Goal: Task Accomplishment & Management: Manage account settings

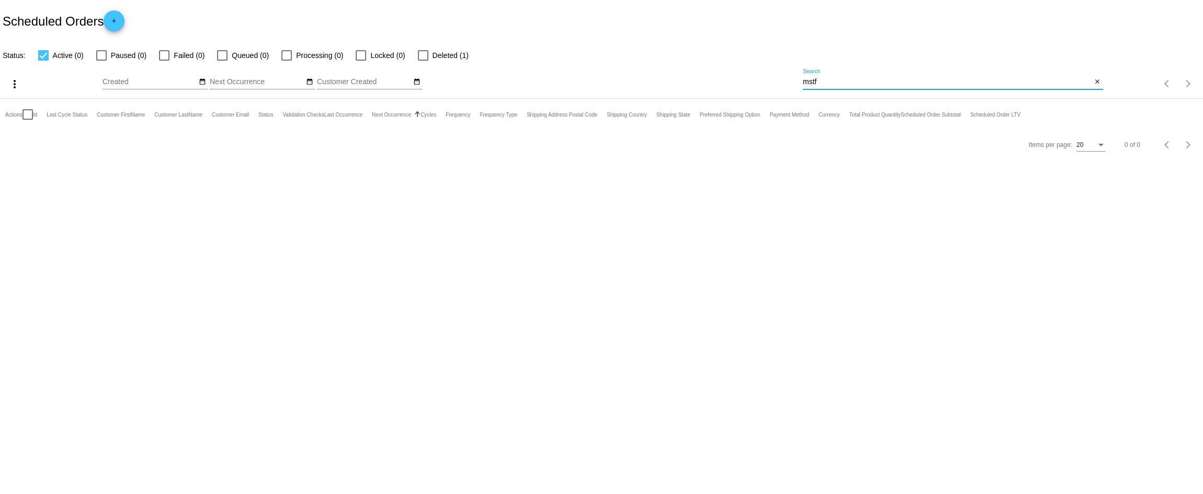
drag, startPoint x: 829, startPoint y: 81, endPoint x: 705, endPoint y: 71, distance: 125.0
click at [705, 71] on div "more_vert Aug Jan Feb Mar [DATE]" at bounding box center [601, 80] width 1203 height 37
type input "z"
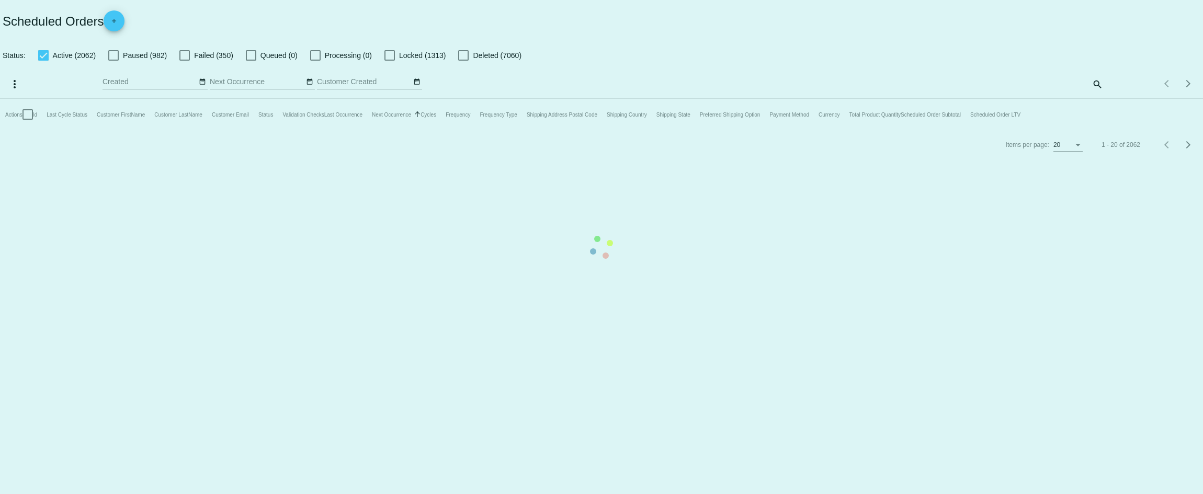
click at [1098, 99] on mat-table "Actions Id Last Cycle Status Customer FirstName Customer LastName Customer Emai…" at bounding box center [601, 114] width 1203 height 31
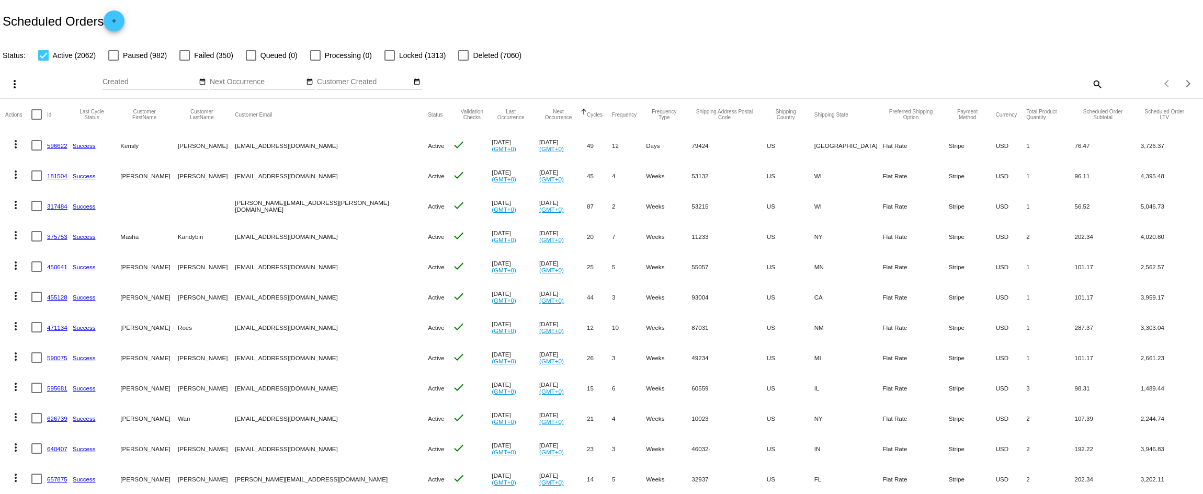
click at [1081, 76] on div "search" at bounding box center [953, 84] width 300 height 16
click at [1094, 84] on mat-icon "search" at bounding box center [1097, 84] width 13 height 16
click at [963, 86] on div "Search" at bounding box center [953, 79] width 300 height 20
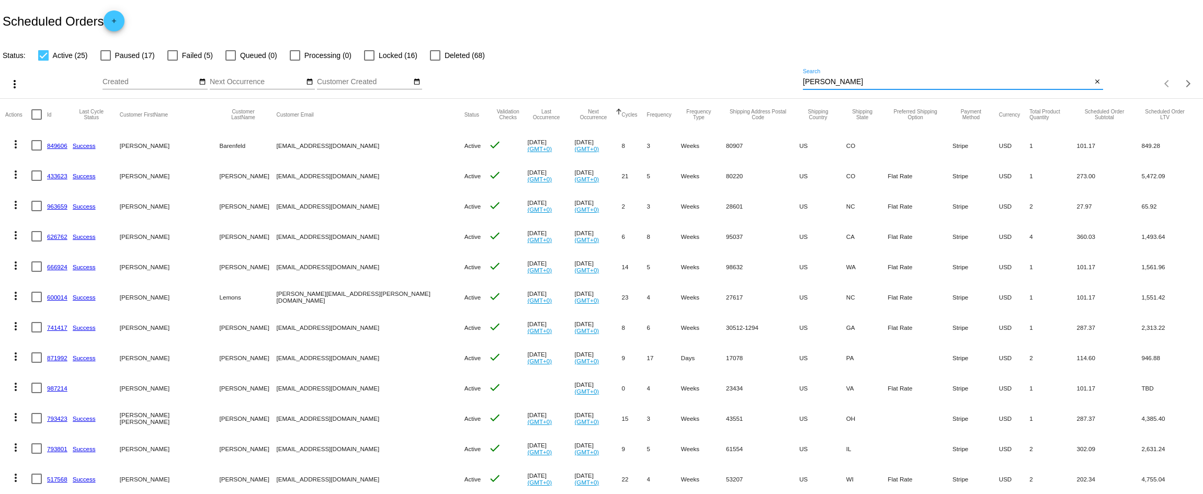
type input "[PERSON_NAME]"
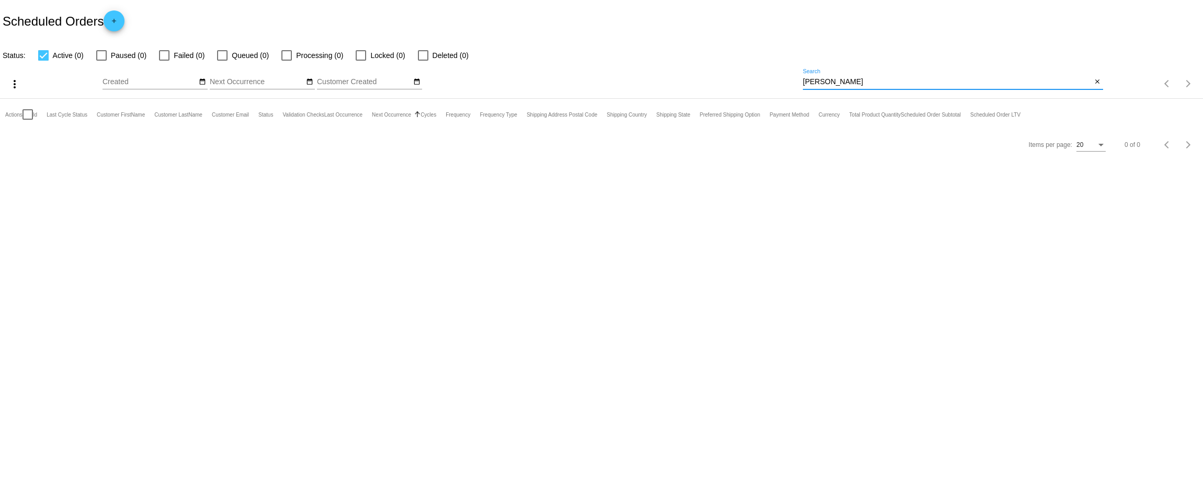
drag, startPoint x: 844, startPoint y: 82, endPoint x: 686, endPoint y: 74, distance: 157.7
click at [689, 78] on div "more_vert Aug Jan Feb Mar [DATE]" at bounding box center [601, 80] width 1203 height 37
drag, startPoint x: 840, startPoint y: 77, endPoint x: 634, endPoint y: 57, distance: 206.7
click at [637, 59] on app-dashboard-scheduled-orders "Scheduled Orders add Status: Active (0) Paused (0) Failed (0) Queued (0) Proces…" at bounding box center [601, 80] width 1203 height 160
drag, startPoint x: 853, startPoint y: 83, endPoint x: 632, endPoint y: 83, distance: 221.3
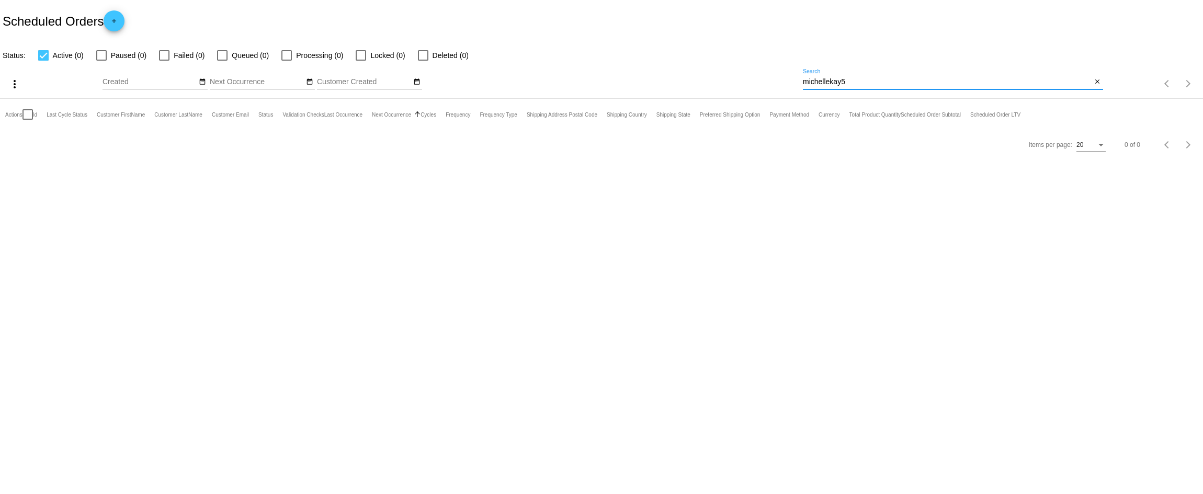
click at [632, 83] on div "more_vert Aug Jan Feb Mar [DATE]" at bounding box center [601, 80] width 1203 height 37
drag, startPoint x: 843, startPoint y: 84, endPoint x: 729, endPoint y: 82, distance: 114.1
click at [730, 82] on div "more_vert Aug Jan Feb Mar [DATE]" at bounding box center [601, 80] width 1203 height 37
paste input "[EMAIL_ADDRESS][DOMAIN_NAME]"
type input "[EMAIL_ADDRESS][DOMAIN_NAME]"
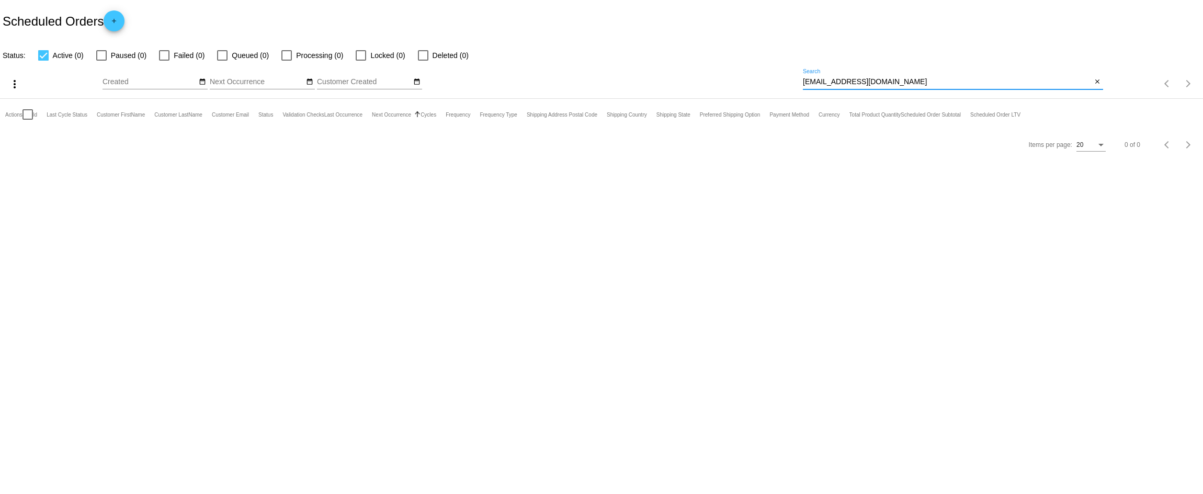
drag, startPoint x: 920, startPoint y: 82, endPoint x: 731, endPoint y: 67, distance: 188.9
click at [733, 68] on div "more_vert Aug Jan Feb Mar [DATE]" at bounding box center [601, 80] width 1203 height 37
paste input "749020"
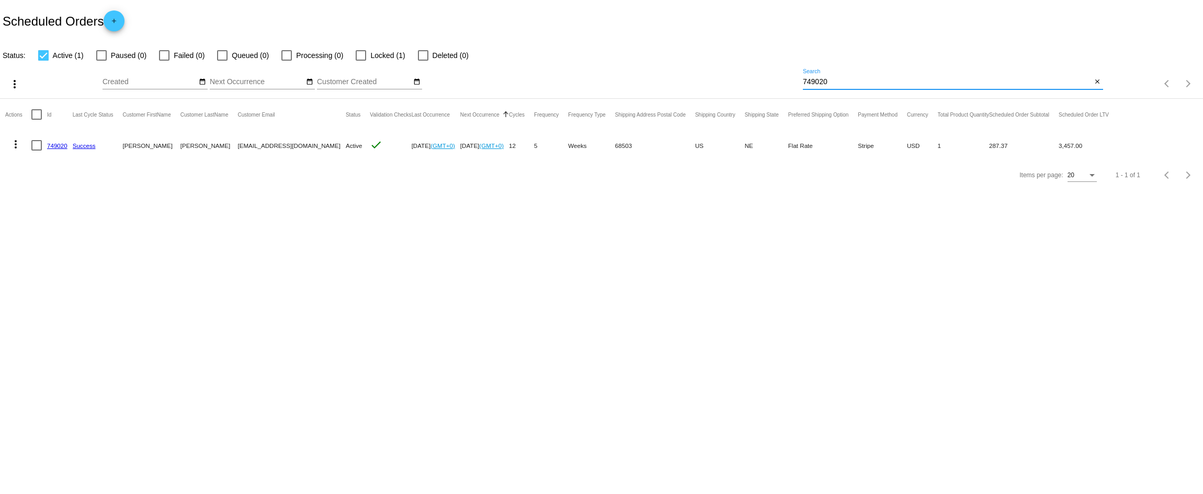
type input "749020"
click at [14, 147] on mat-icon "more_vert" at bounding box center [15, 144] width 13 height 13
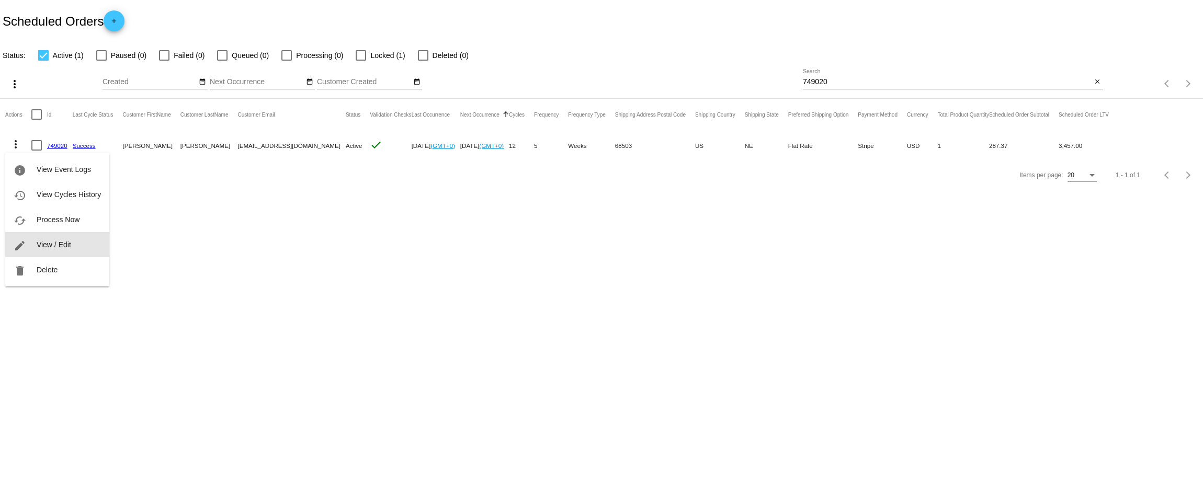
click at [72, 242] on button "edit View / Edit" at bounding box center [57, 244] width 104 height 25
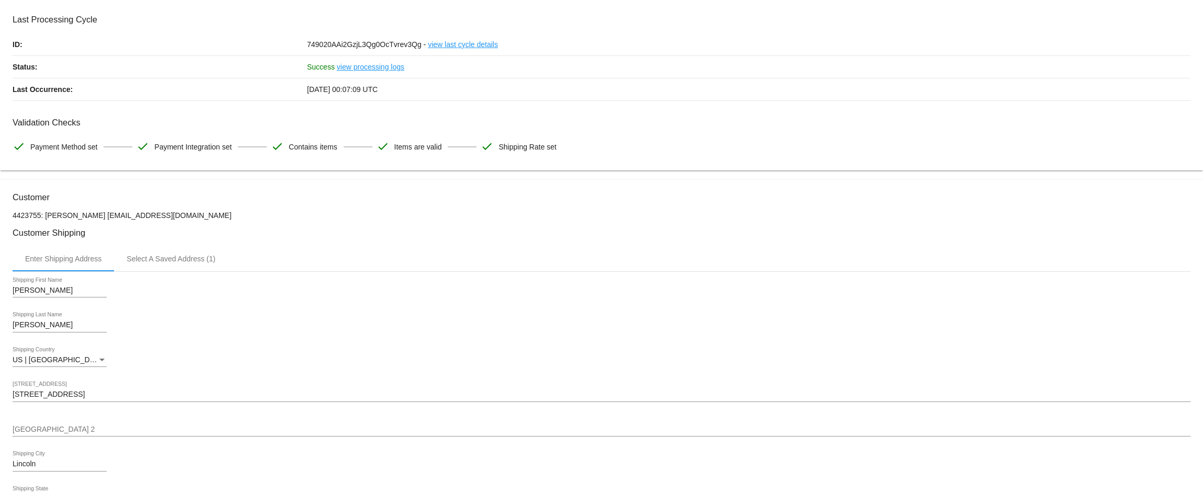
scroll to position [41, 0]
drag, startPoint x: 216, startPoint y: 218, endPoint x: 135, endPoint y: 218, distance: 80.6
click at [135, 218] on p "4423755: Michelle Matthews-Schaad pythons47@yahoo.com" at bounding box center [602, 216] width 1178 height 8
copy p "[EMAIL_ADDRESS][DOMAIN_NAME]"
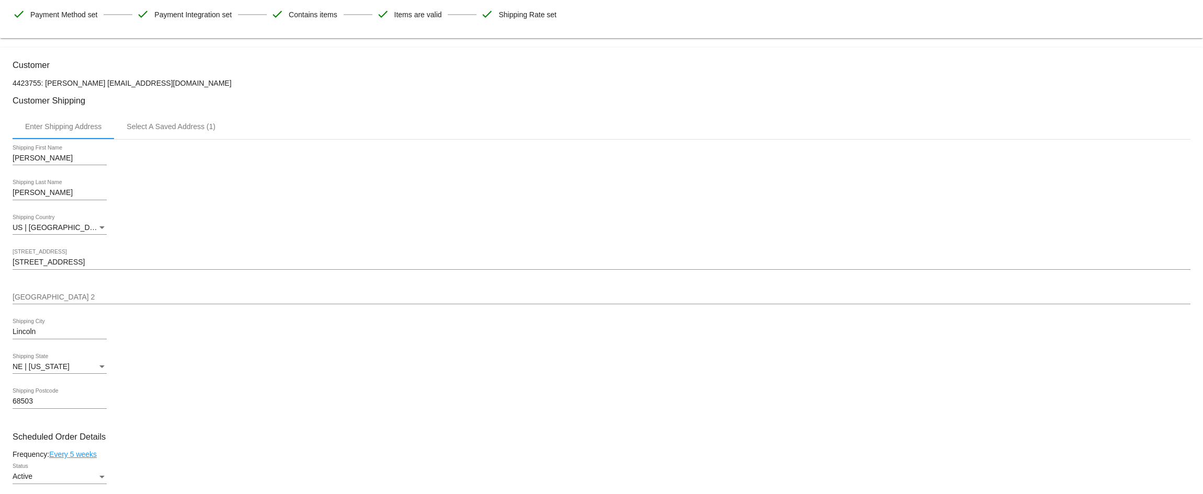
scroll to position [94, 0]
